Goal: Transaction & Acquisition: Purchase product/service

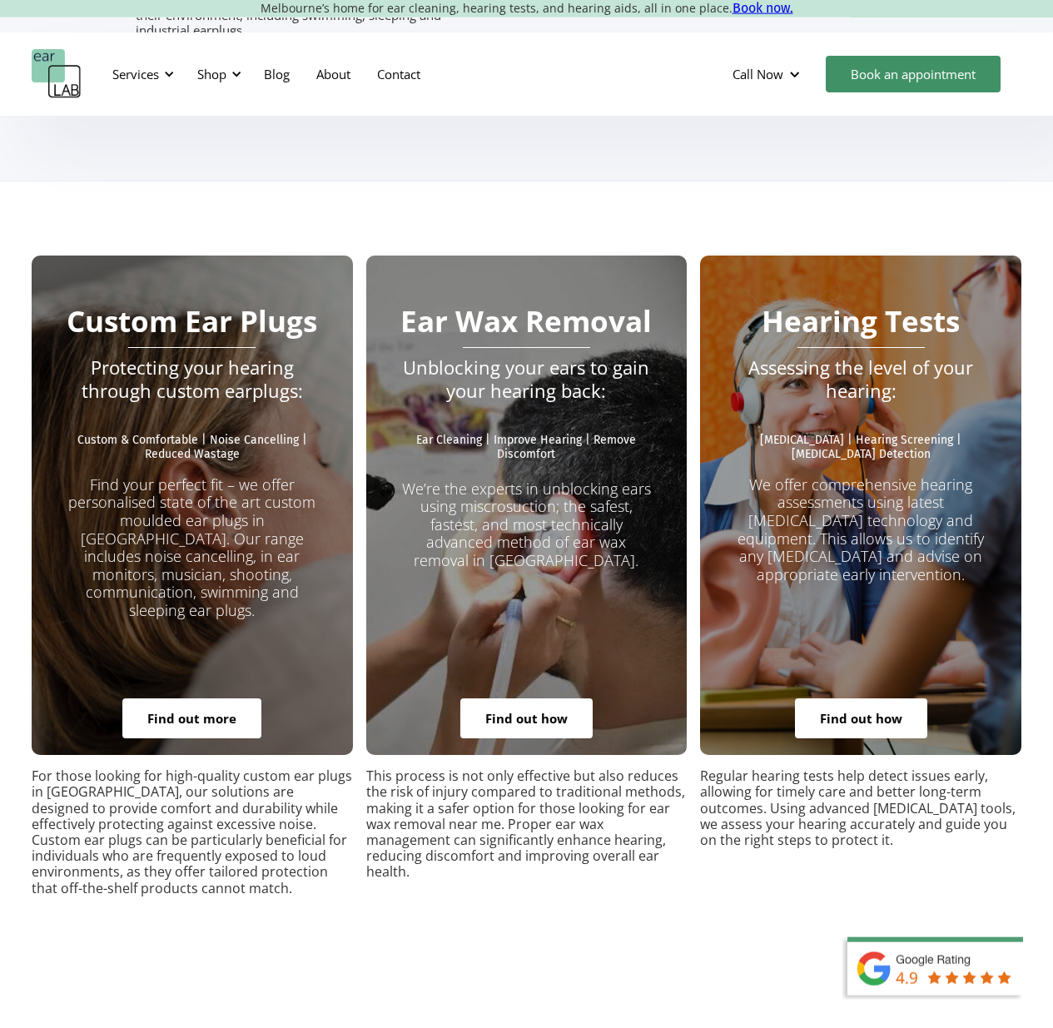
scroll to position [3049, 0]
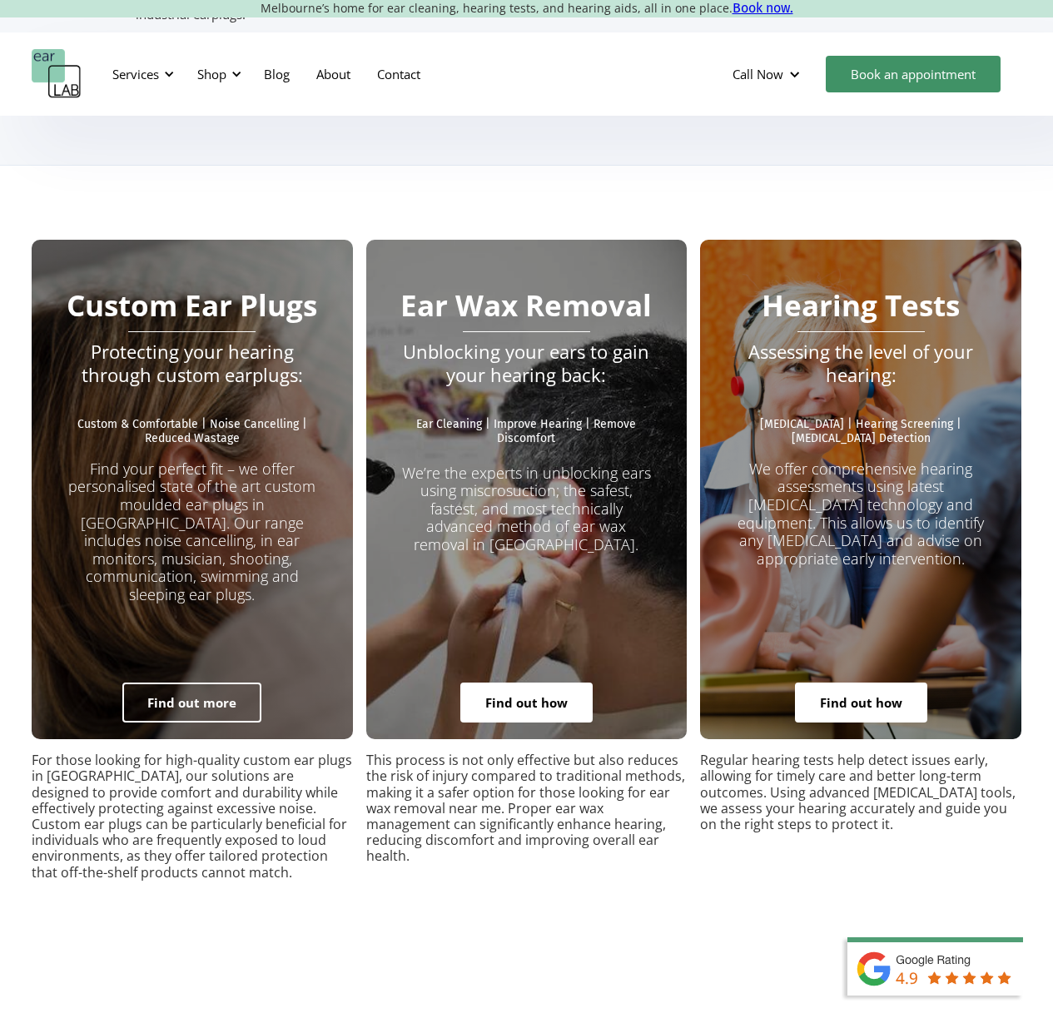
click at [180, 682] on link "Find out more" at bounding box center [191, 702] width 139 height 40
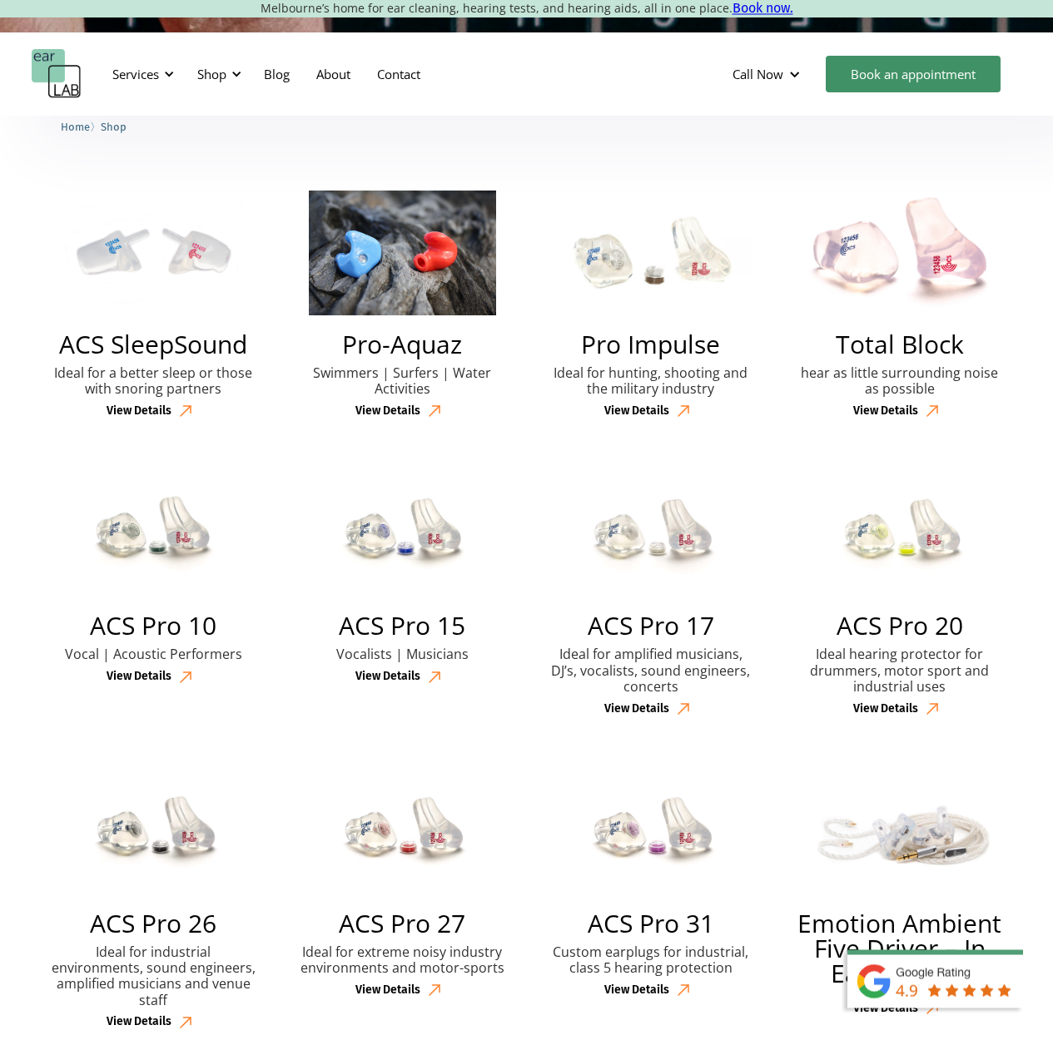
scroll to position [333, 0]
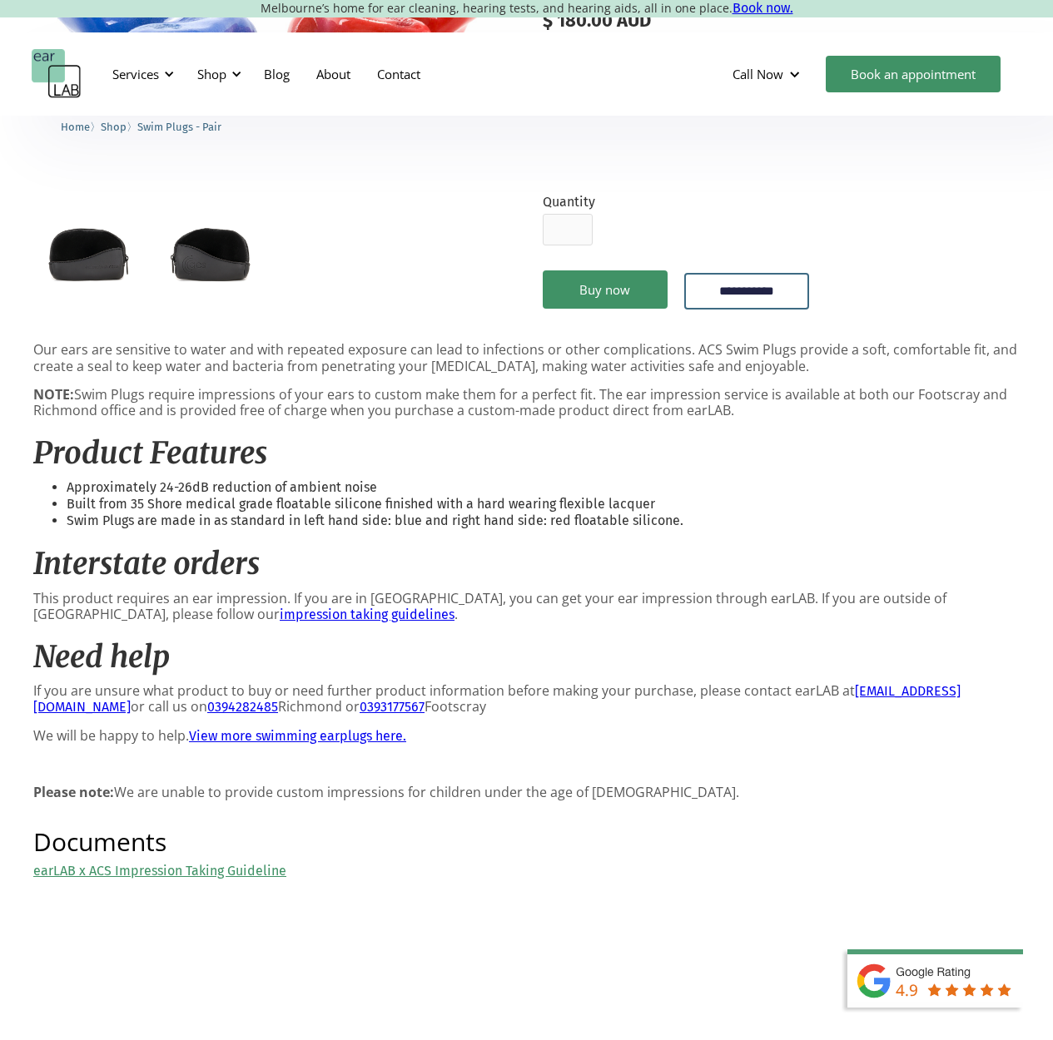
scroll to position [360, 0]
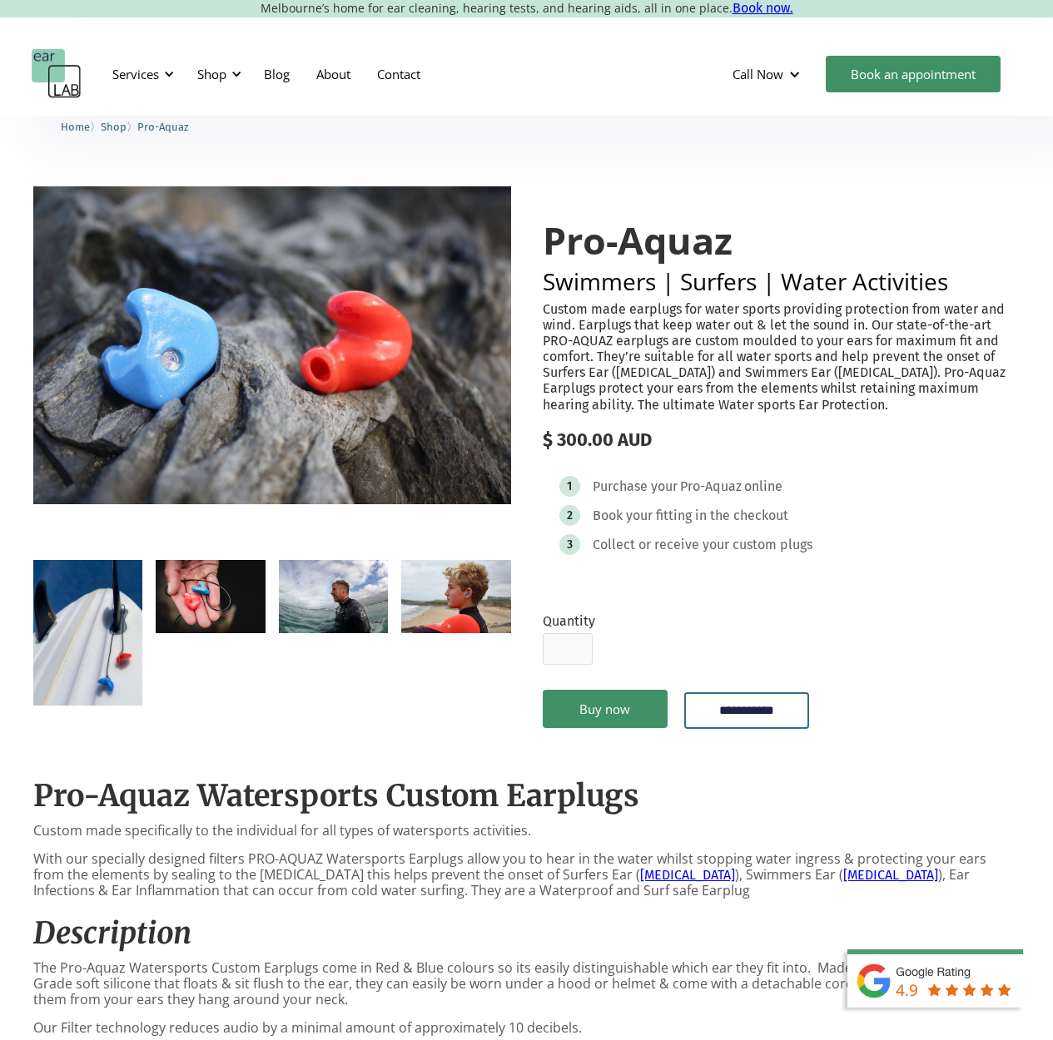
click at [454, 600] on img "open lightbox" at bounding box center [455, 596] width 109 height 73
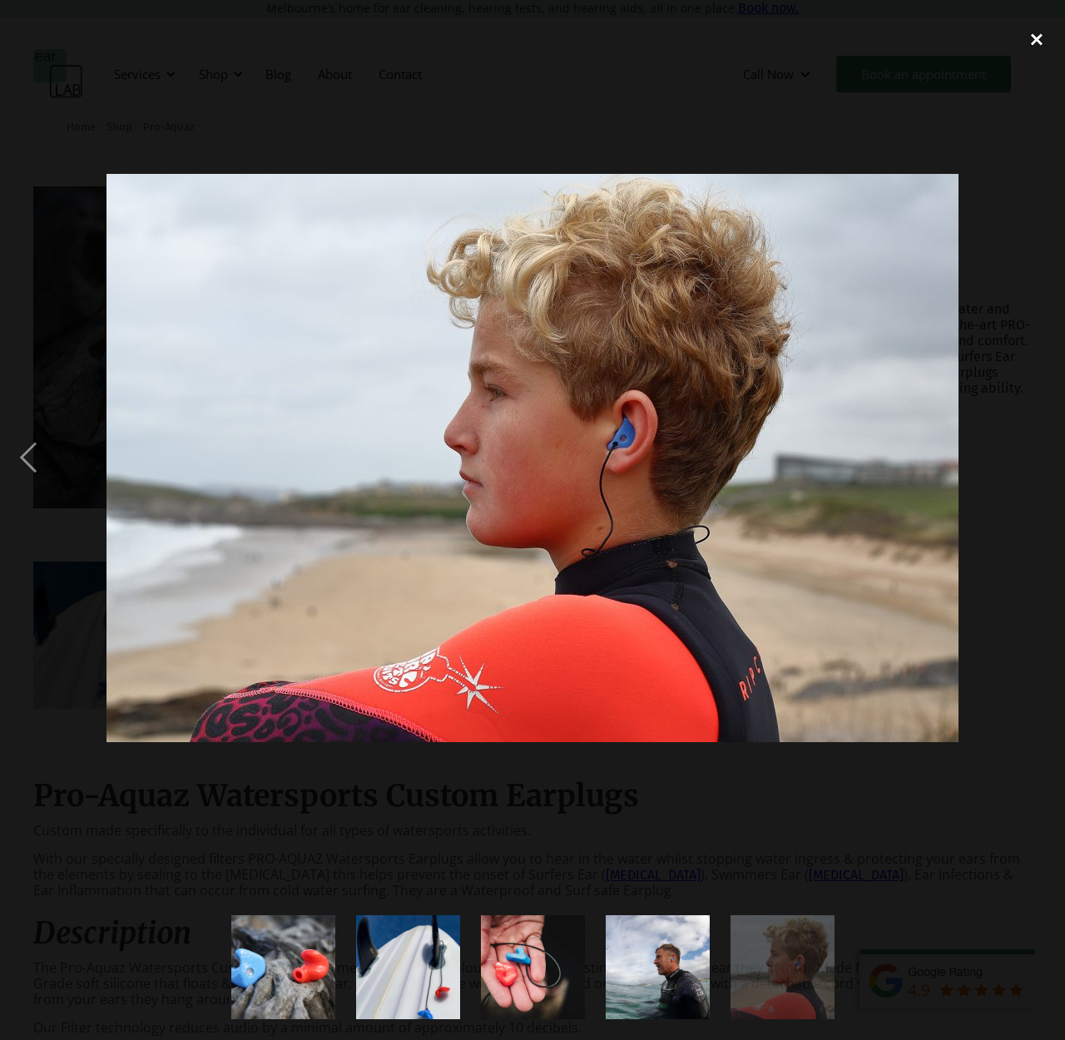
click at [1034, 41] on div "close lightbox" at bounding box center [1037, 39] width 57 height 37
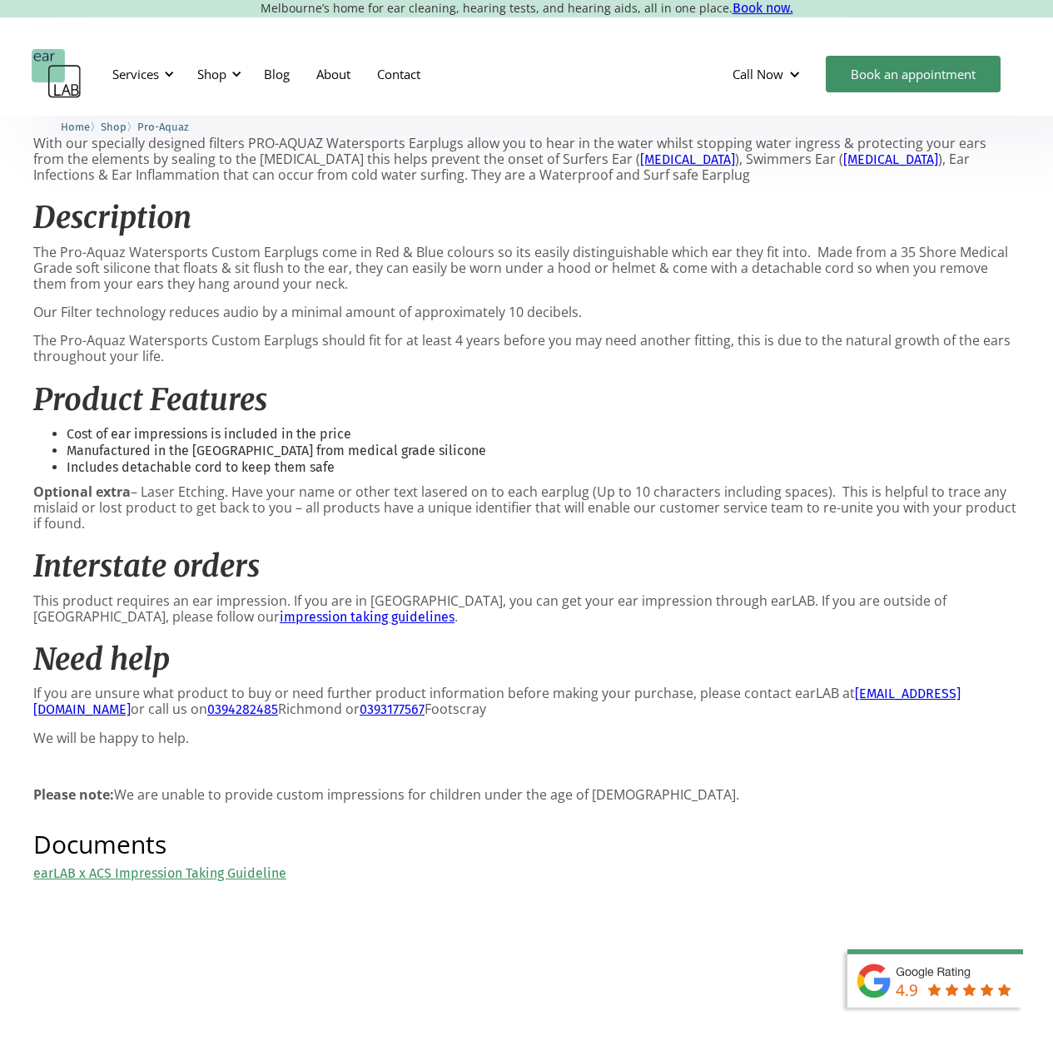
scroll to position [719, 0]
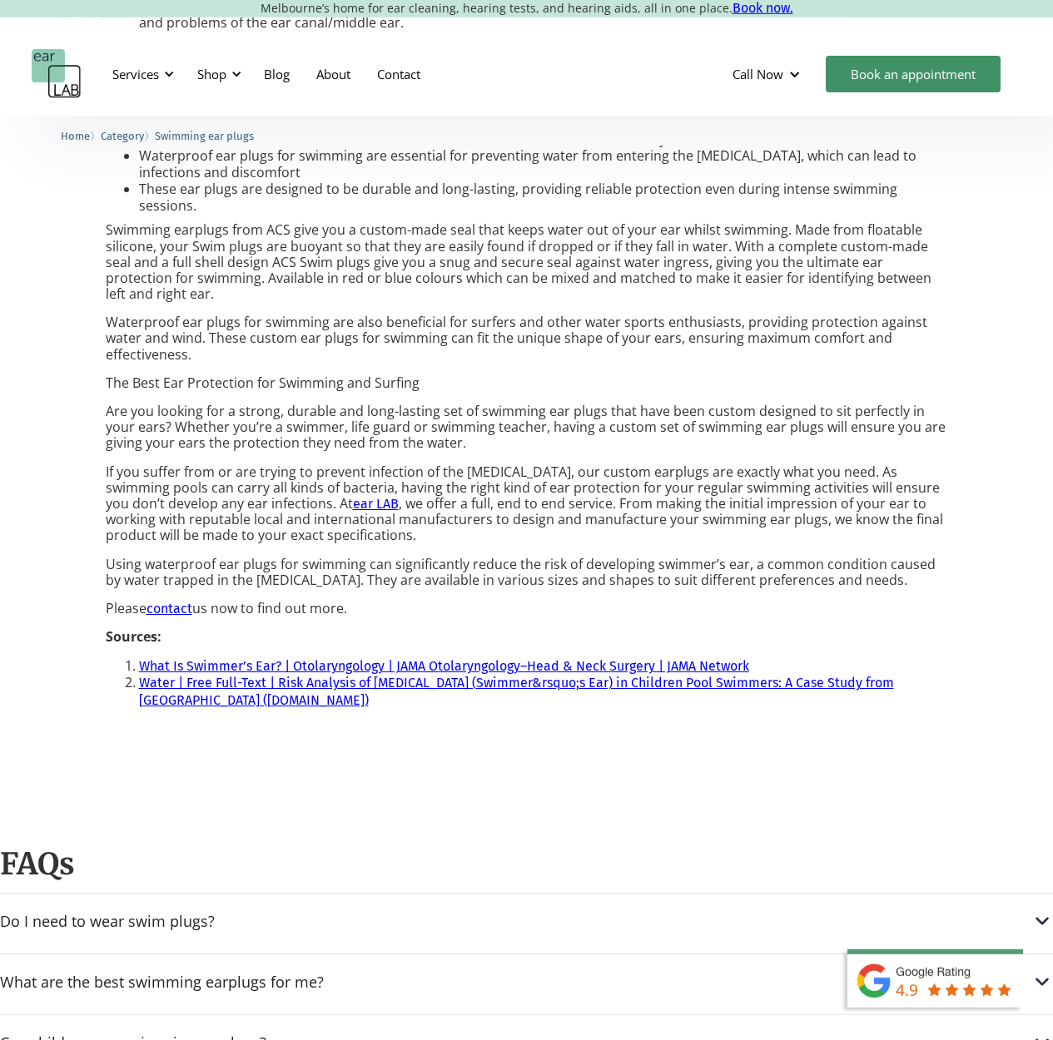
scroll to position [1052, 0]
